Goal: Task Accomplishment & Management: Use online tool/utility

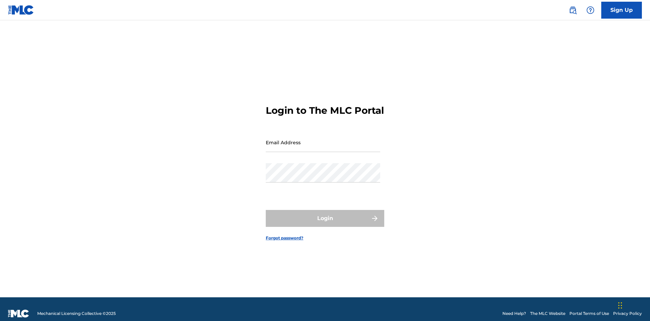
scroll to position [9, 0]
click at [323, 139] on input "Email Address" at bounding box center [323, 142] width 114 height 19
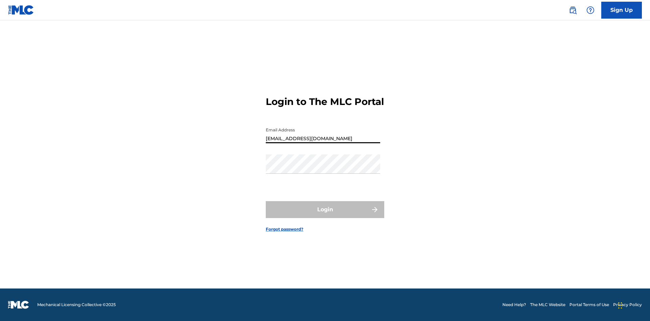
type input "[EMAIL_ADDRESS][DOMAIN_NAME]"
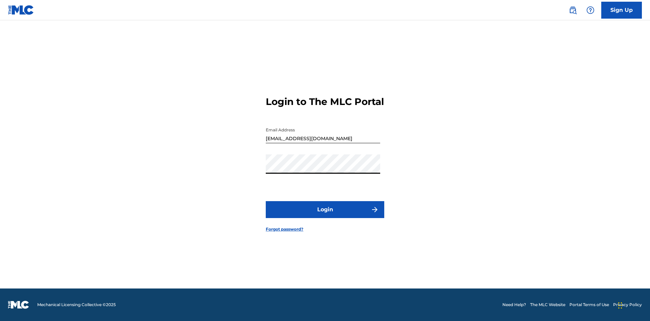
click at [325, 215] on button "Login" at bounding box center [325, 209] width 118 height 17
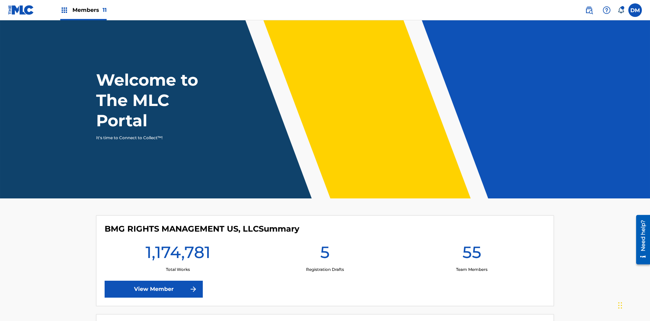
scroll to position [29, 0]
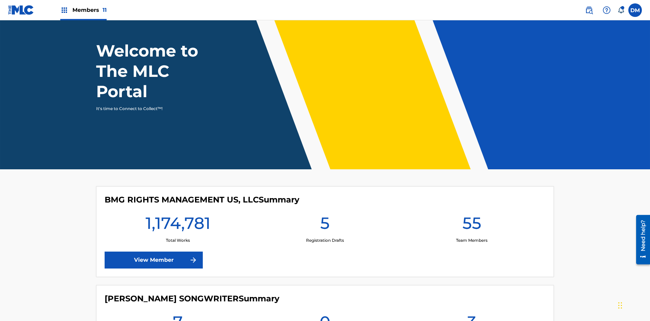
click at [83, 10] on span "Members 11" at bounding box center [89, 10] width 34 height 8
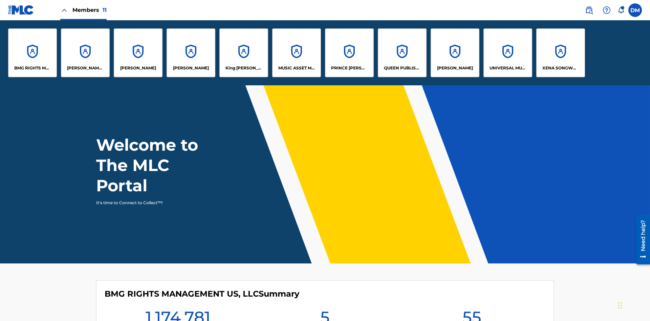
click at [560, 68] on p "XENA SONGWRITER" at bounding box center [560, 68] width 37 height 6
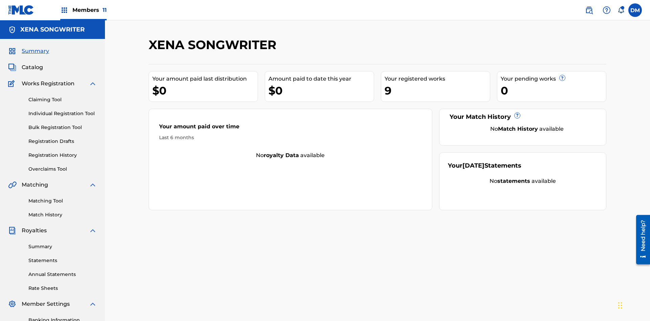
click at [63, 165] on link "Overclaims Tool" at bounding box center [62, 168] width 68 height 7
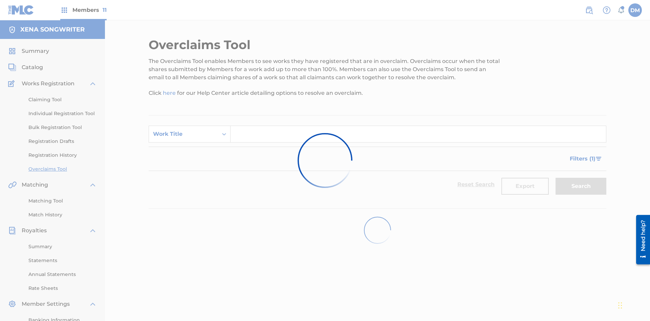
scroll to position [87, 0]
